Goal: Transaction & Acquisition: Purchase product/service

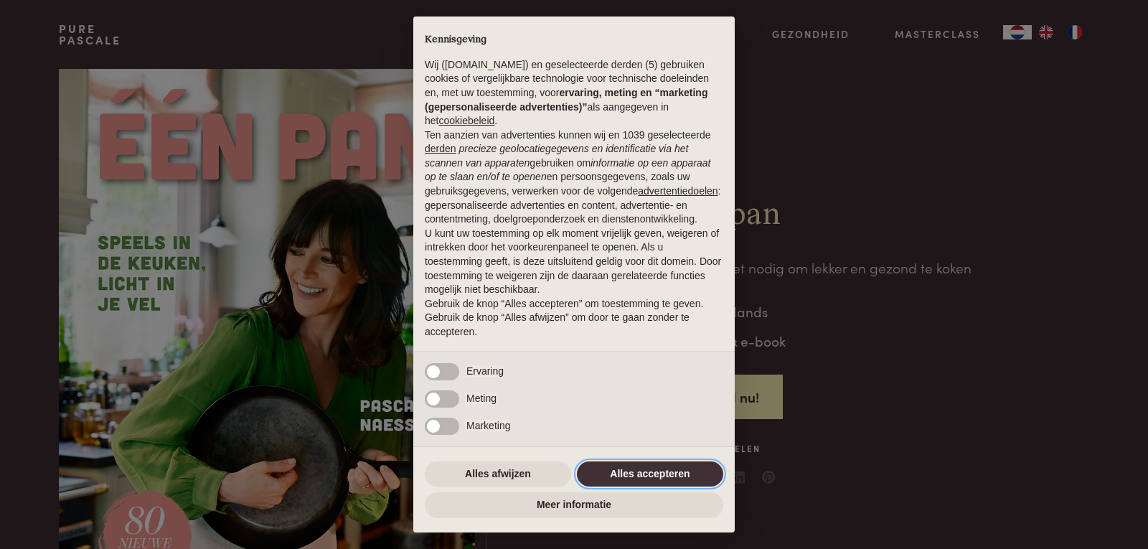
click at [639, 476] on button "Alles accepteren" at bounding box center [650, 474] width 146 height 26
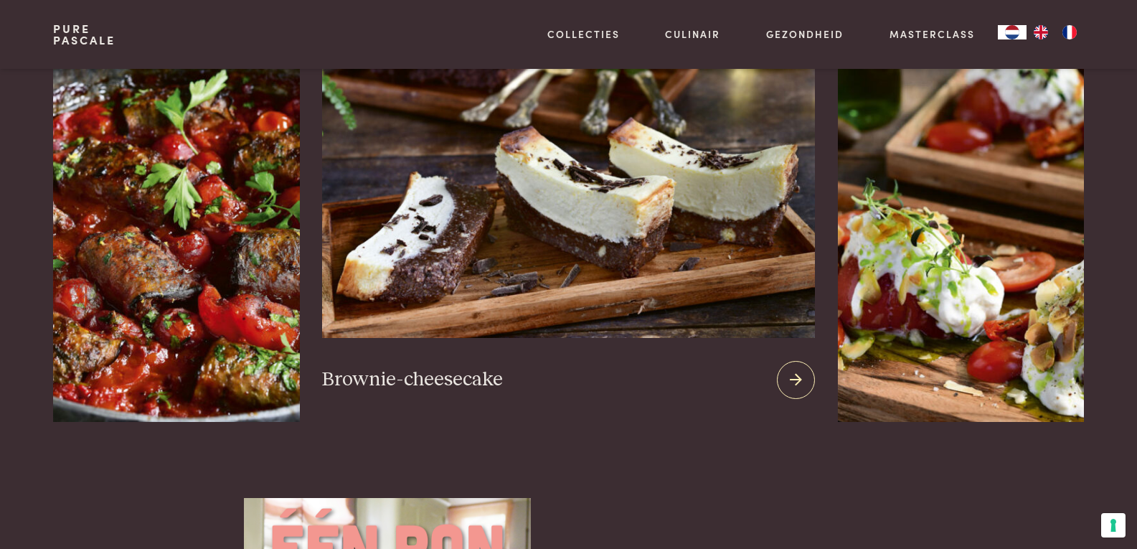
scroll to position [1937, 0]
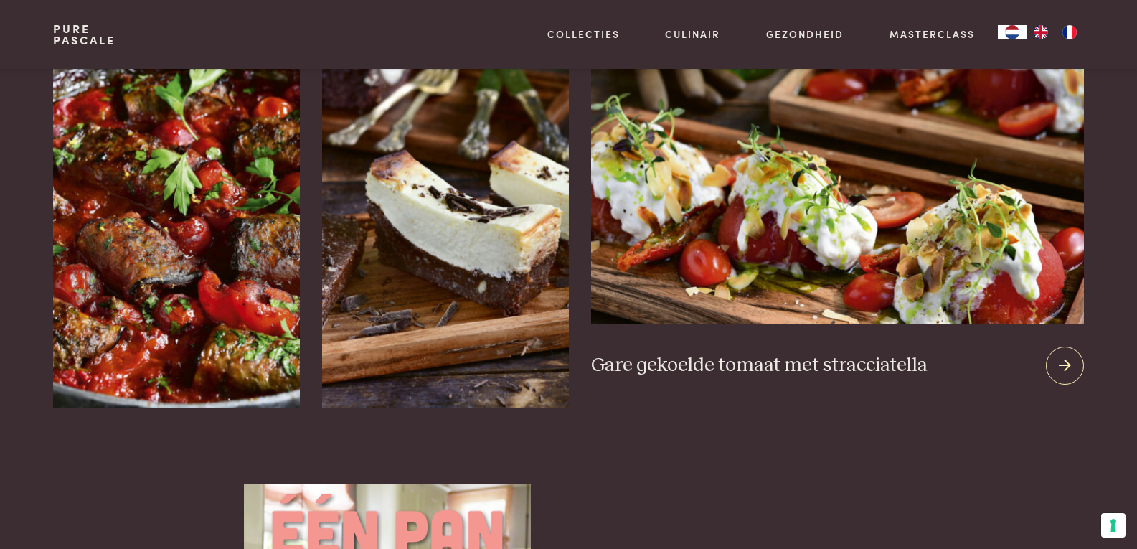
click at [1062, 355] on icon at bounding box center [1065, 365] width 12 height 21
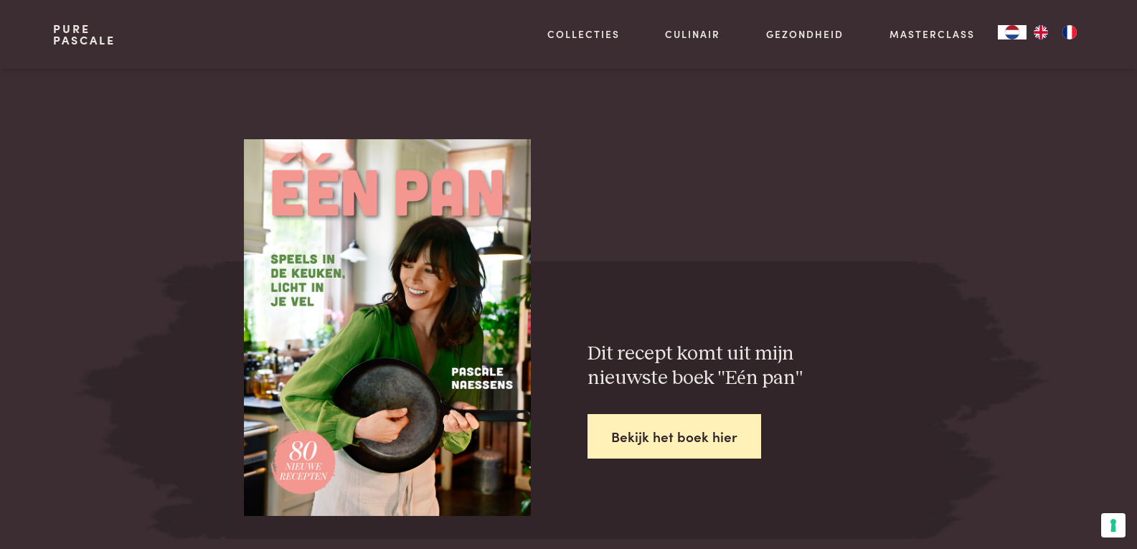
scroll to position [2009, 0]
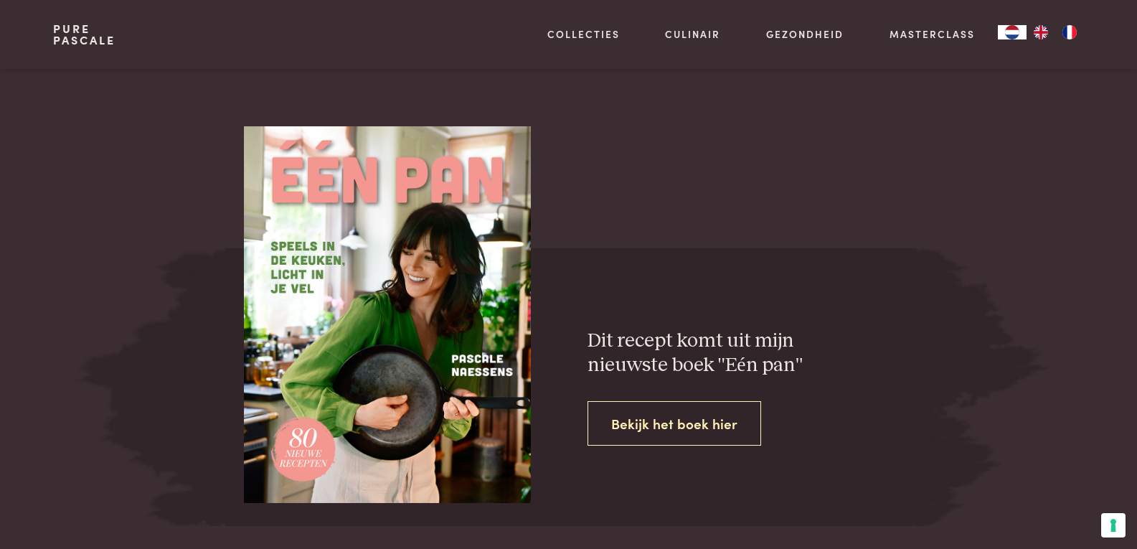
click at [678, 418] on link "Bekijk het boek hier" at bounding box center [675, 423] width 174 height 45
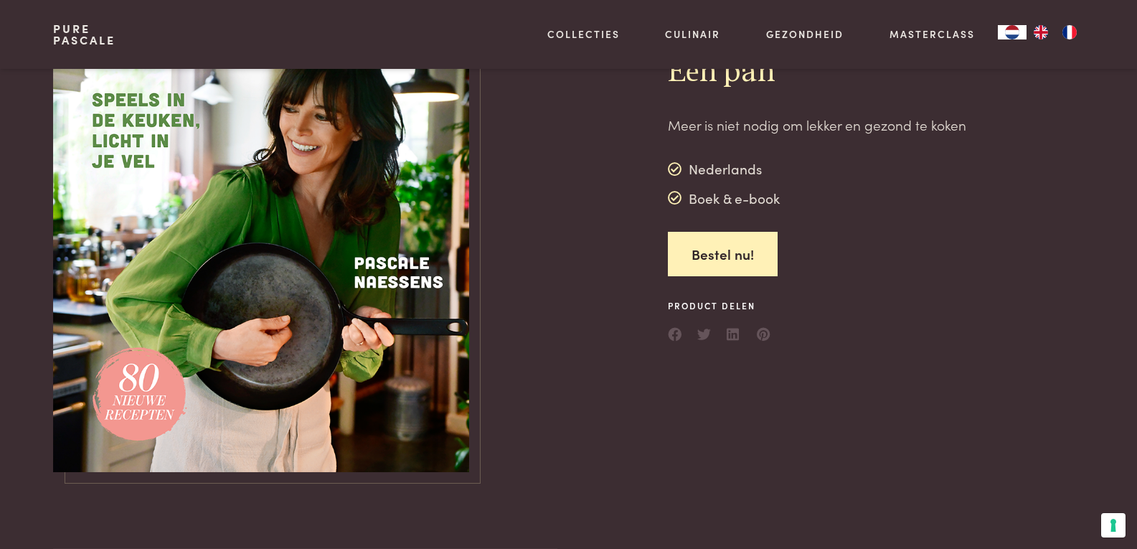
scroll to position [143, 0]
click at [386, 260] on img at bounding box center [261, 198] width 416 height 546
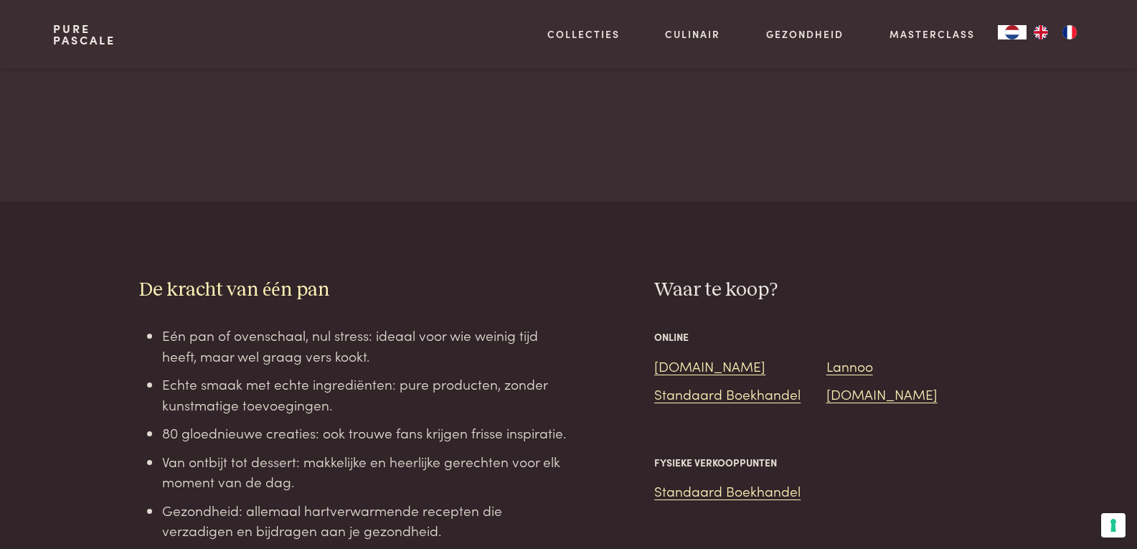
scroll to position [1076, 0]
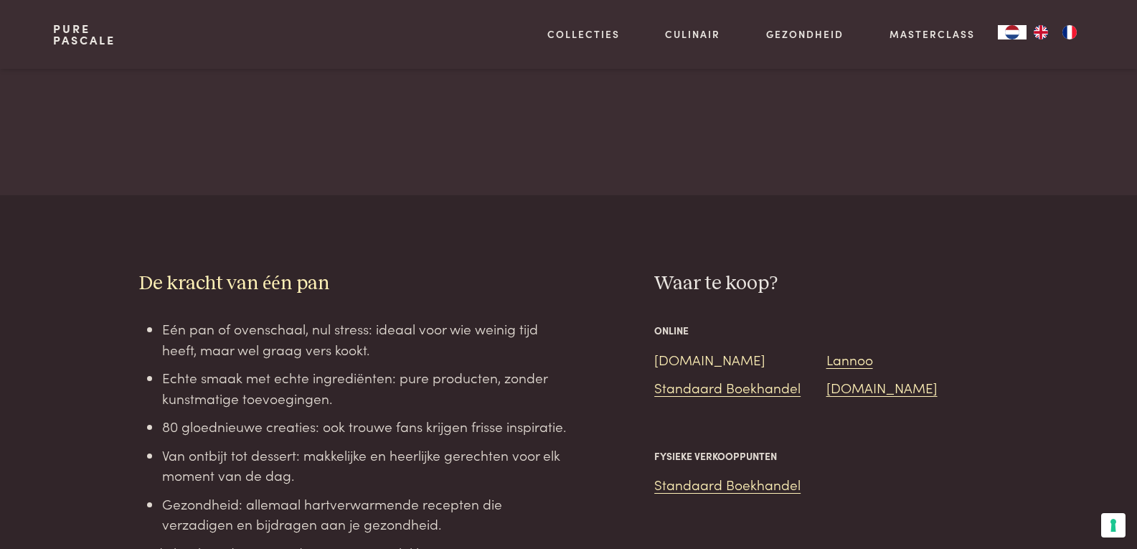
click at [677, 349] on link "[DOMAIN_NAME]" at bounding box center [709, 358] width 111 height 19
